Goal: Information Seeking & Learning: Learn about a topic

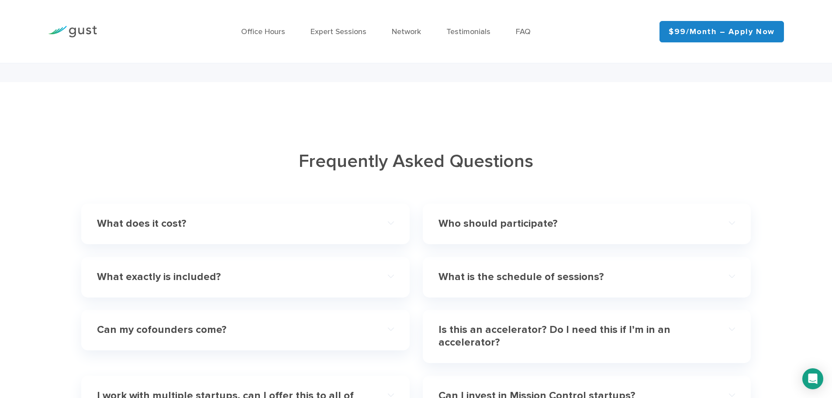
scroll to position [2514, 0]
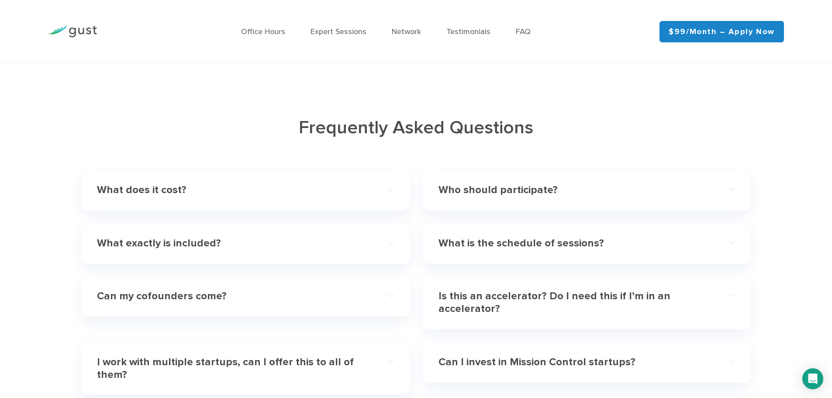
click at [264, 186] on h4 "What does it cost?" at bounding box center [230, 190] width 267 height 13
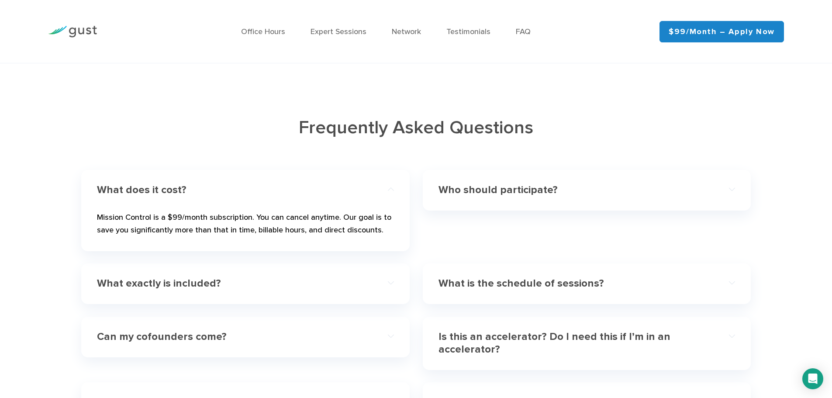
click at [475, 193] on h4 "Who should participate?" at bounding box center [571, 190] width 267 height 13
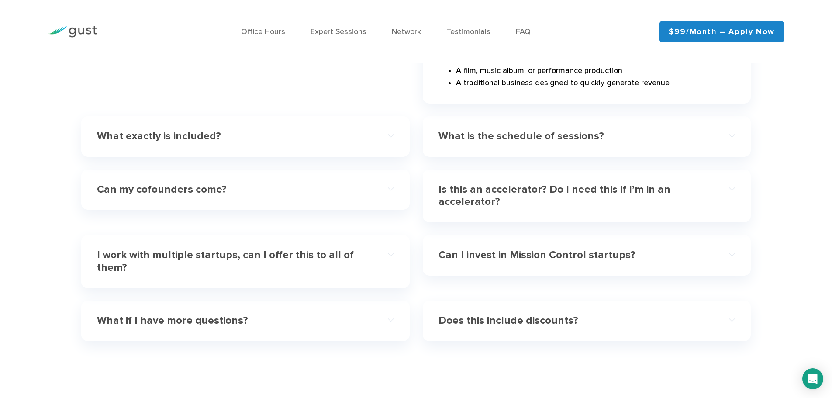
scroll to position [2838, 0]
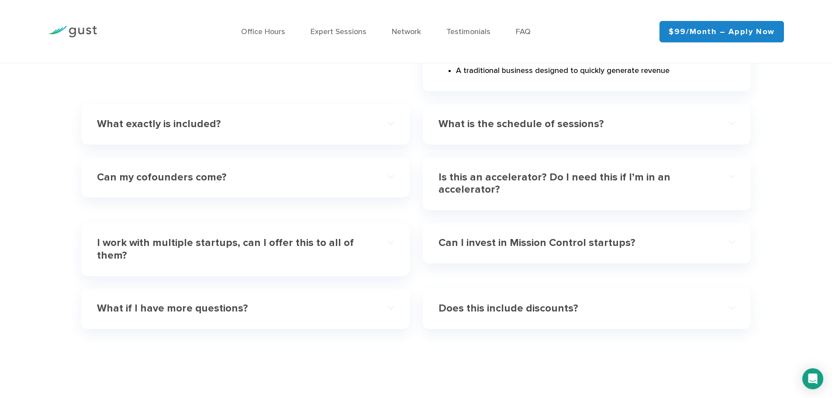
click at [508, 171] on h4 "Is this an accelerator? Do I need this if I’m in an accelerator?" at bounding box center [571, 183] width 267 height 25
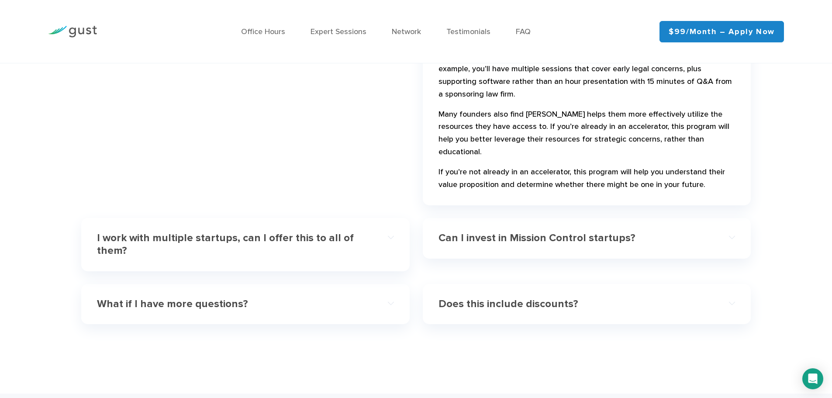
scroll to position [2664, 0]
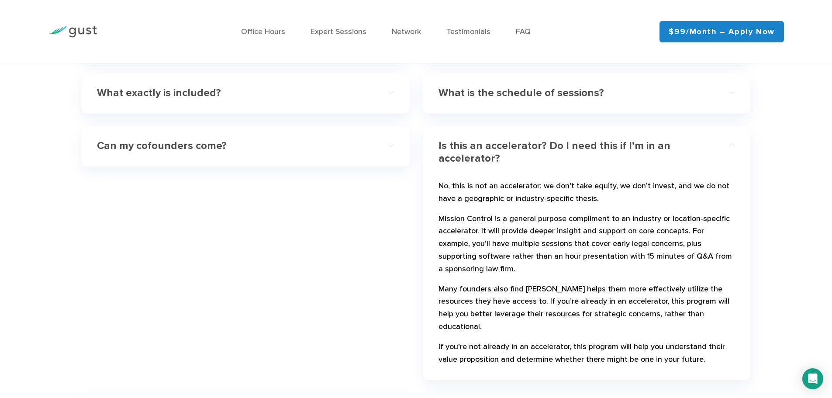
click at [188, 155] on div "Can my cofounders come?" at bounding box center [245, 146] width 296 height 27
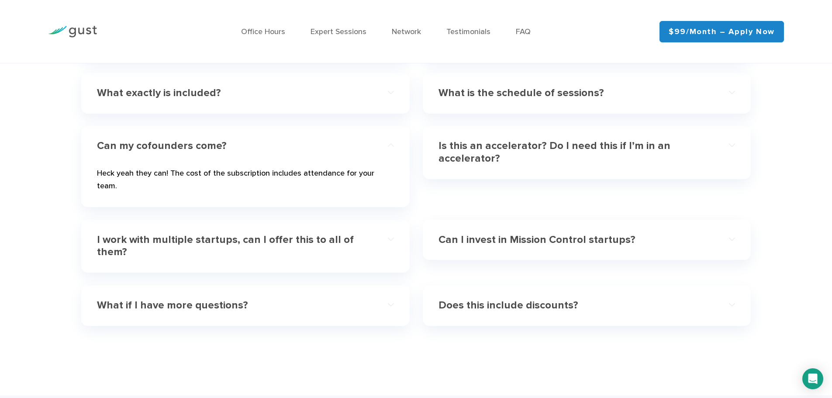
click at [199, 234] on h4 "I work with multiple startups, can I offer this to all of them?" at bounding box center [230, 246] width 267 height 25
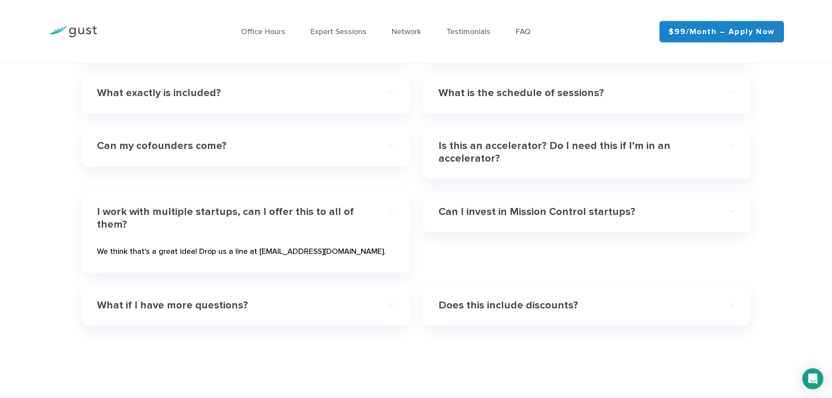
click at [512, 215] on h4 "Can I invest in Mission Control startups?" at bounding box center [571, 212] width 267 height 13
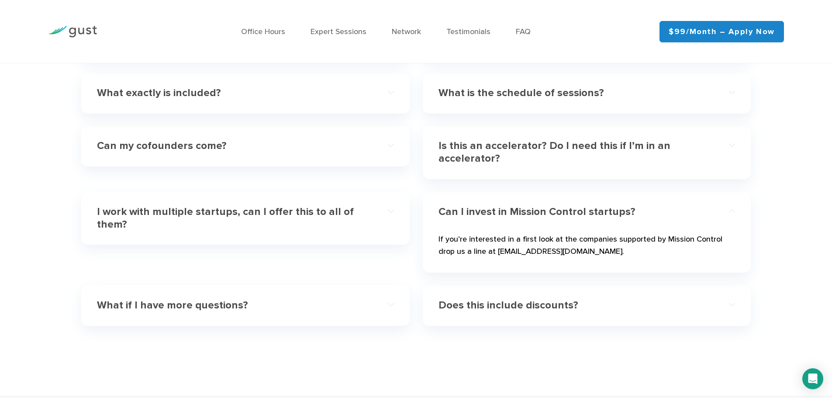
click at [499, 305] on h4 "Does this include discounts?" at bounding box center [571, 305] width 267 height 13
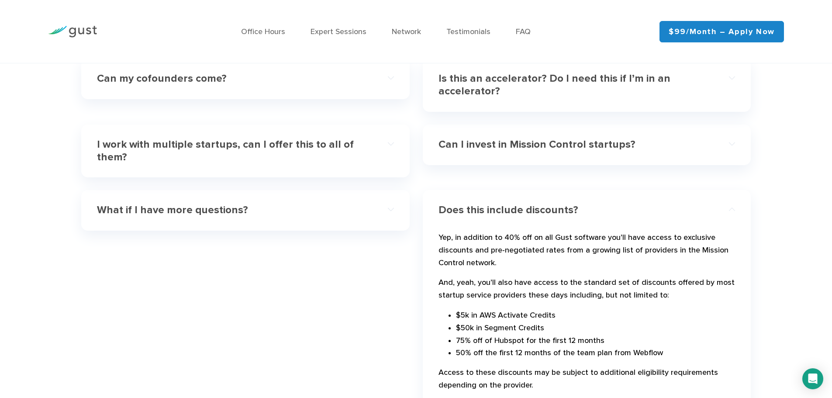
scroll to position [2751, 0]
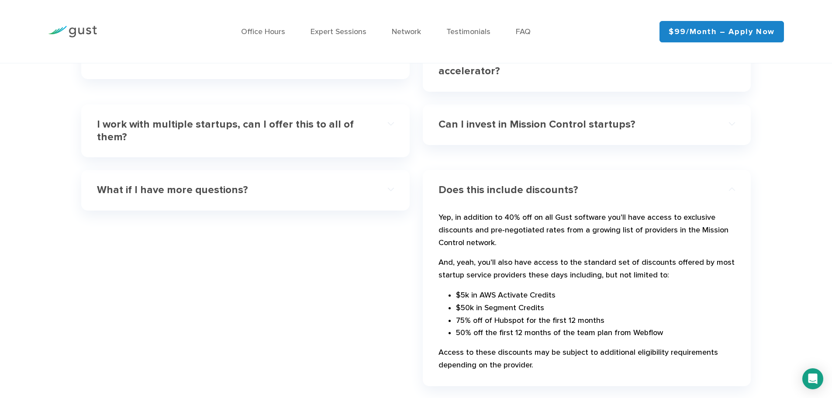
click at [300, 195] on h4 "What if I have more questions?" at bounding box center [230, 190] width 267 height 13
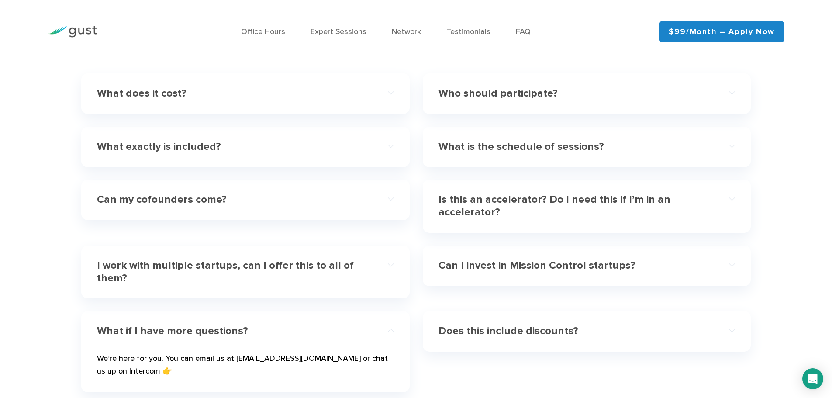
scroll to position [2576, 0]
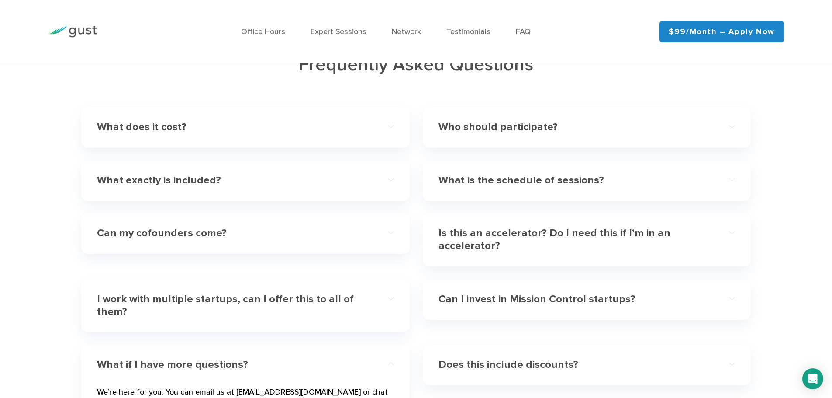
click at [214, 173] on div "What exactly is included?" at bounding box center [245, 180] width 296 height 27
